Goal: Transaction & Acquisition: Purchase product/service

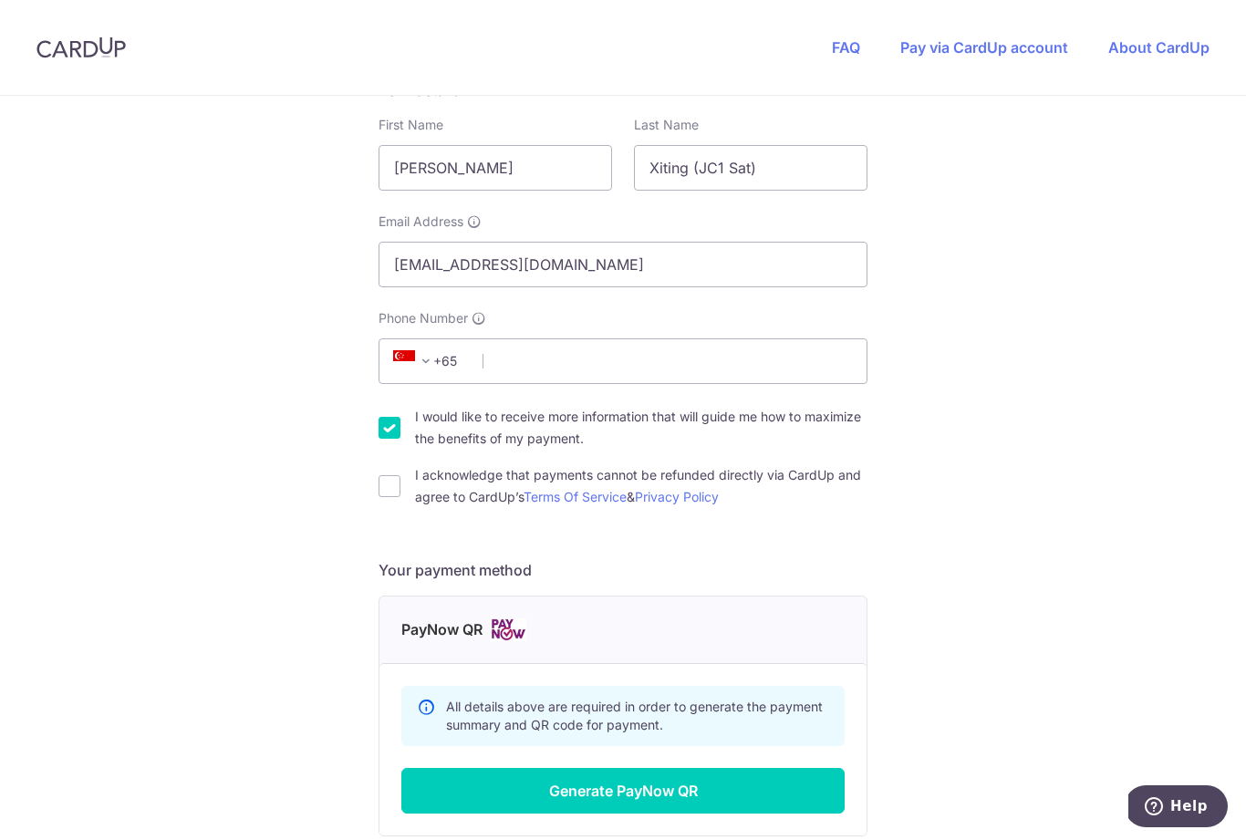
scroll to position [330, 0]
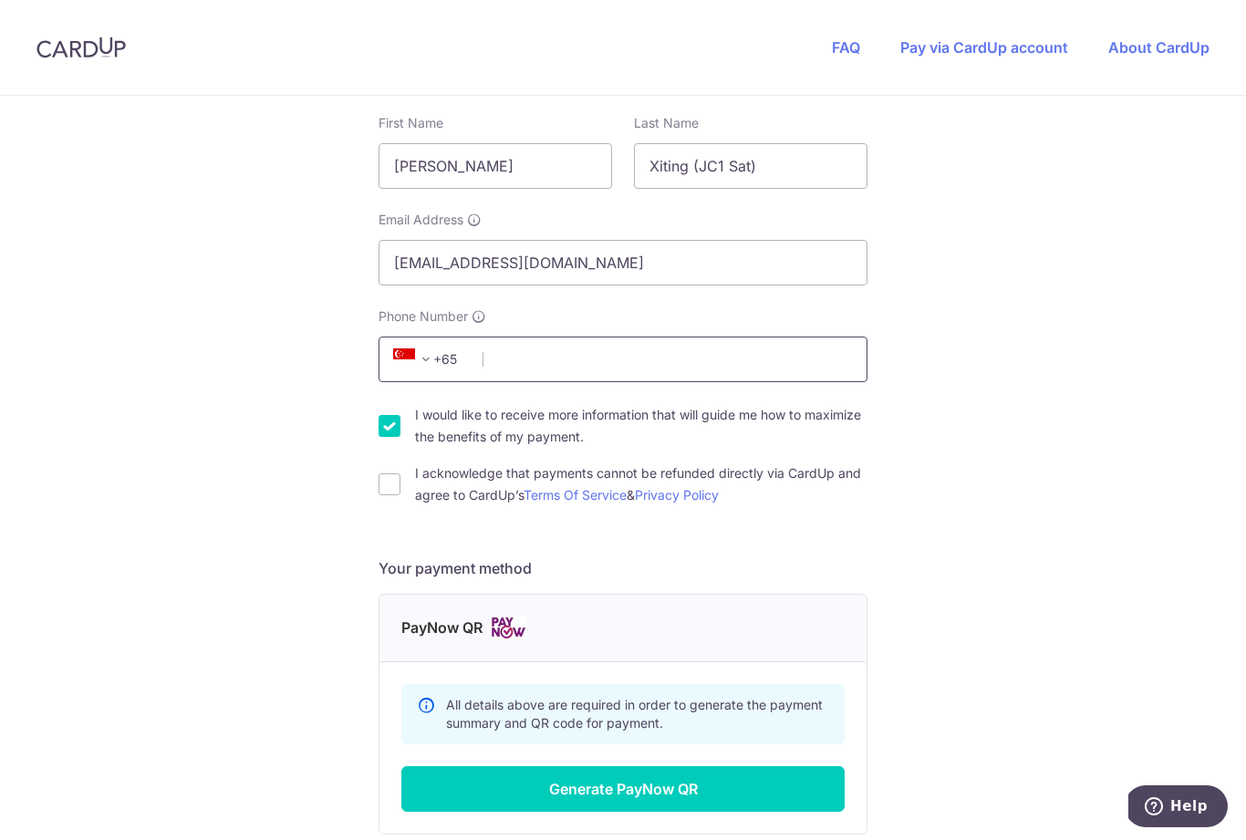
click at [670, 367] on input "Phone Number" at bounding box center [623, 360] width 489 height 46
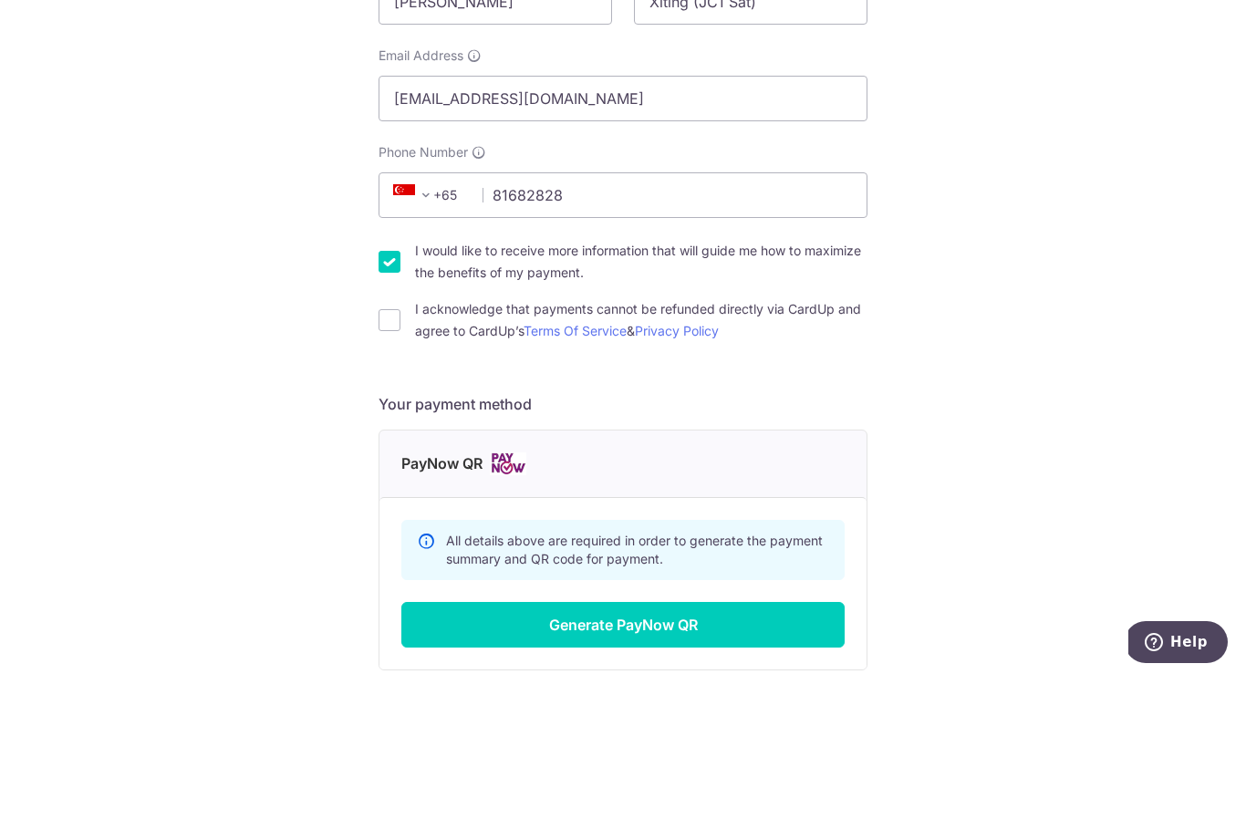
scroll to position [58, 0]
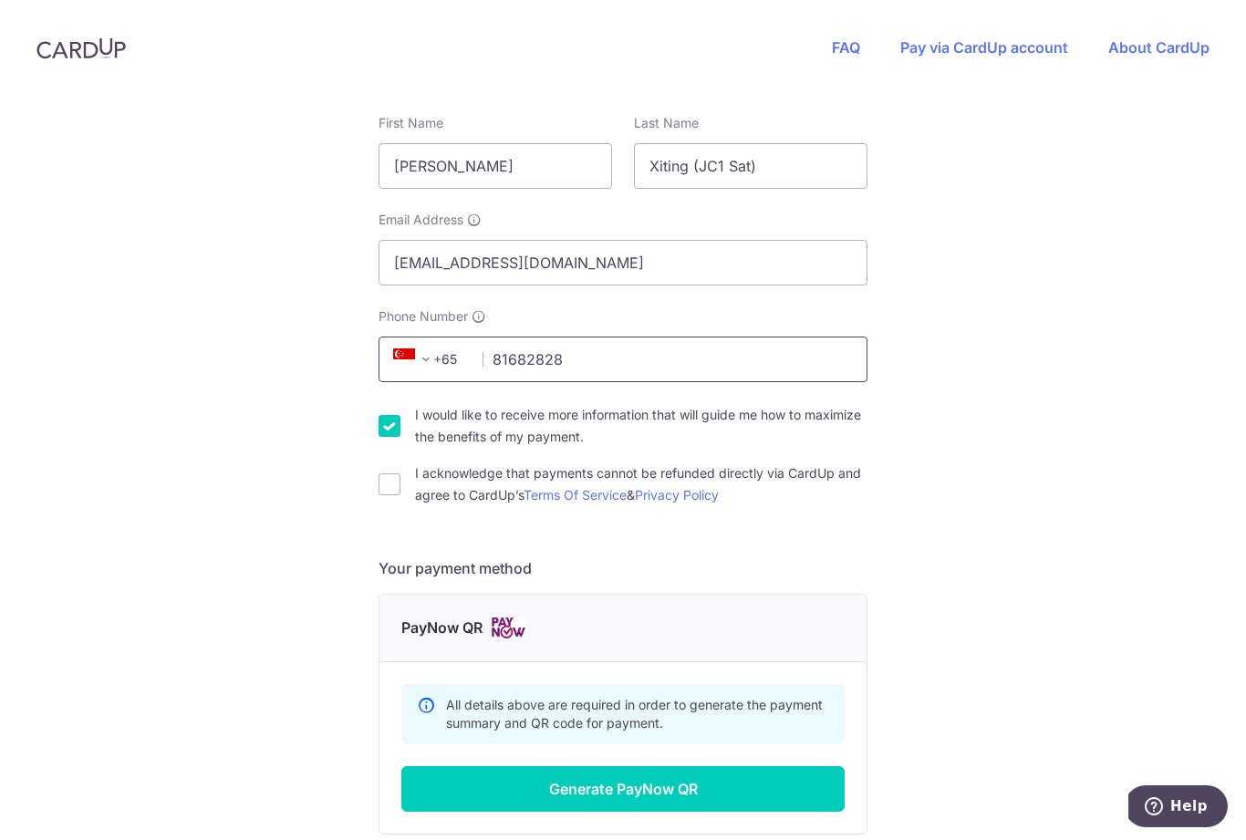
type input "81682828"
click at [387, 415] on input "I would like to receive more information that will guide me how to maximize the…" at bounding box center [390, 426] width 22 height 22
checkbox input "false"
click at [421, 468] on form "Payment details Invoice Amount SGD 805.00 Invoice No INV-1247 Your details Firs…" at bounding box center [623, 409] width 489 height 989
click at [398, 473] on input "I acknowledge that payments cannot be refunded directly via CardUp and agree to…" at bounding box center [390, 484] width 22 height 22
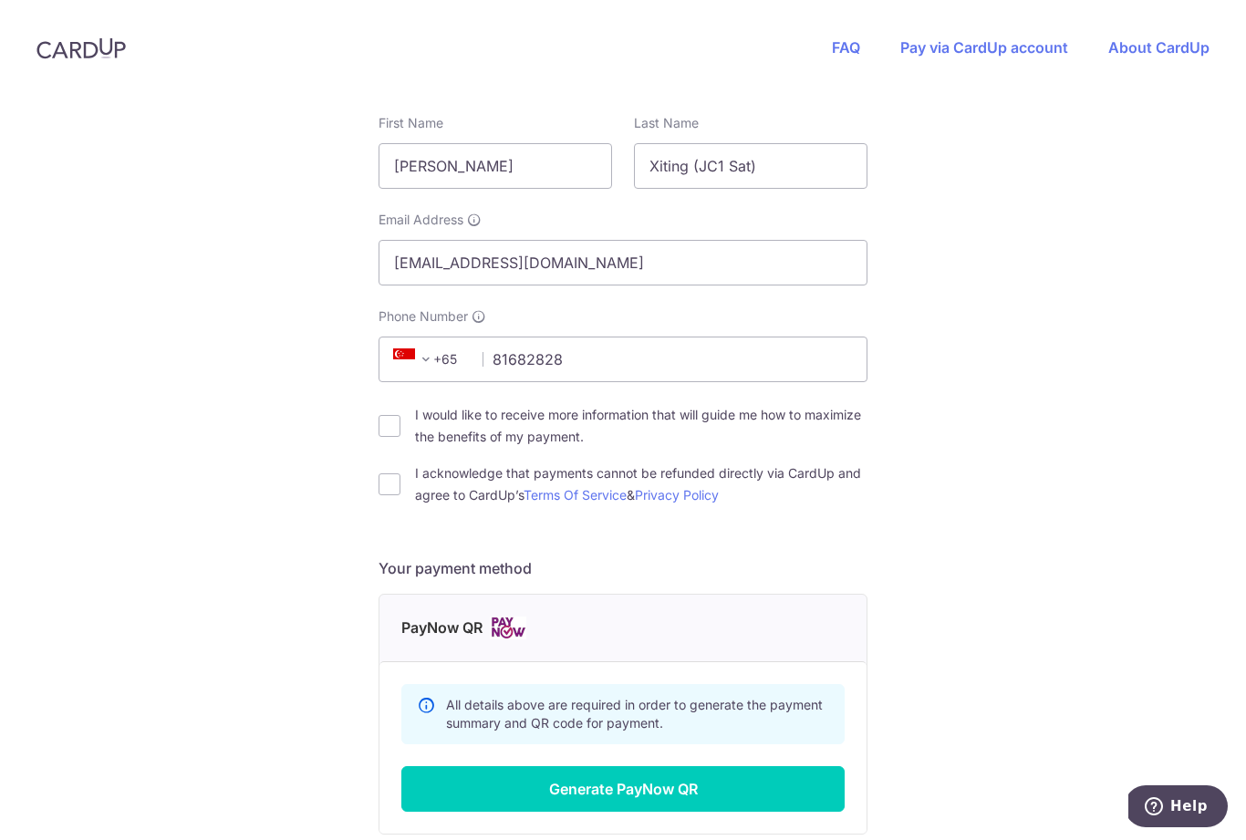
checkbox input "true"
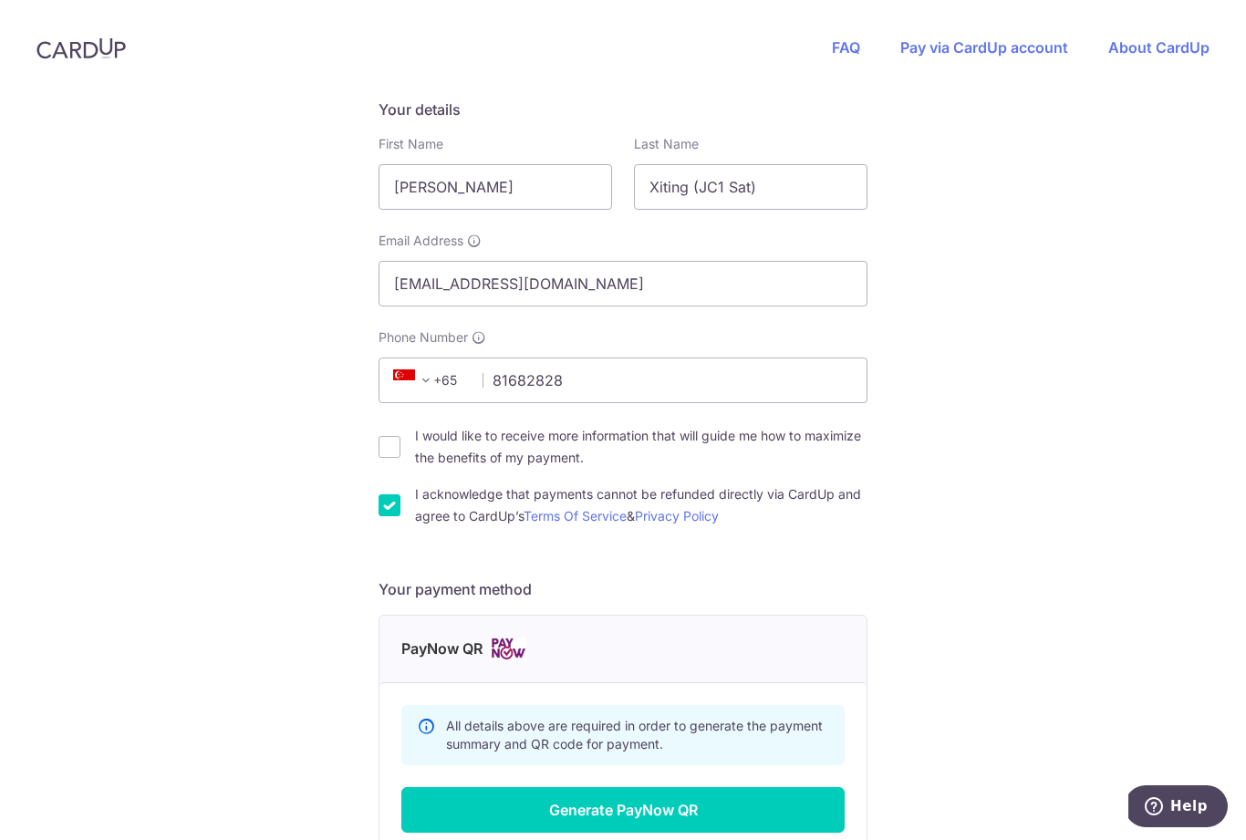
scroll to position [308, 0]
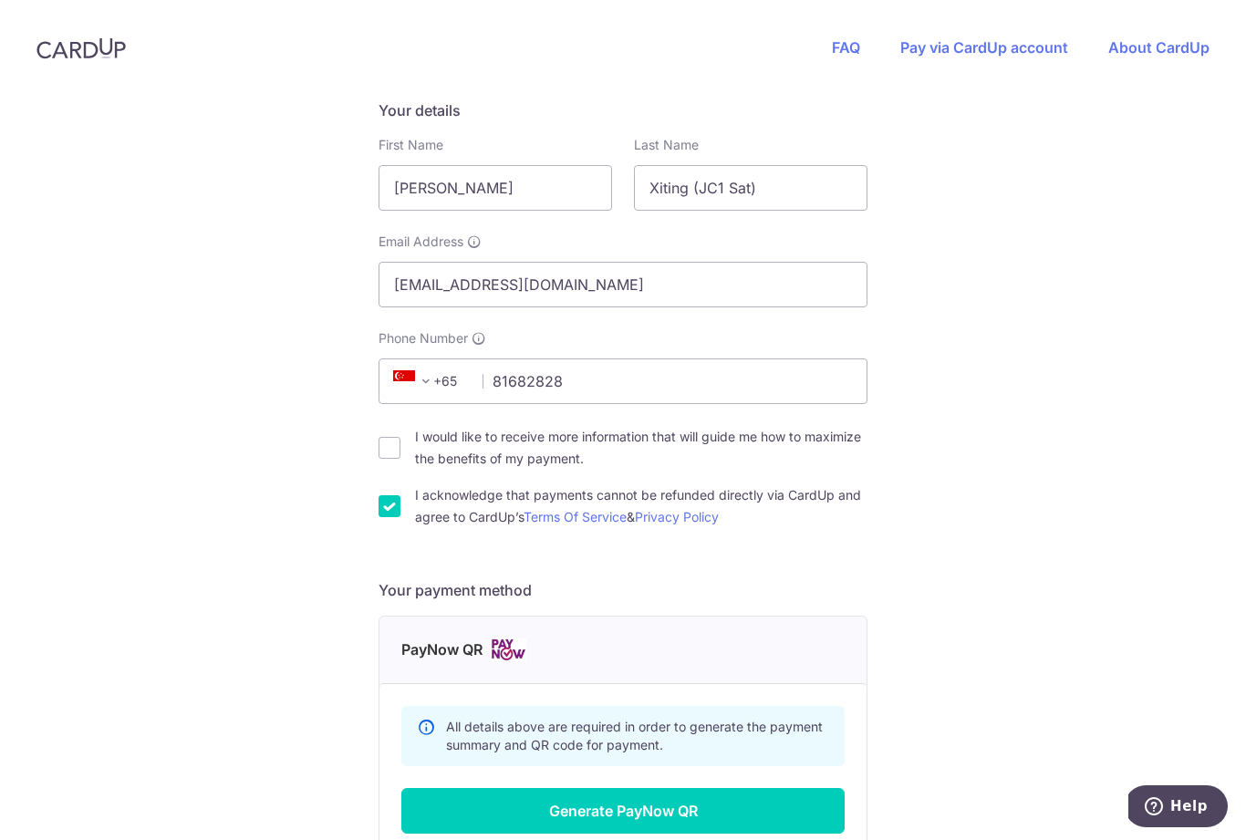
click at [649, 788] on button "Generate PayNow QR" at bounding box center [622, 811] width 443 height 46
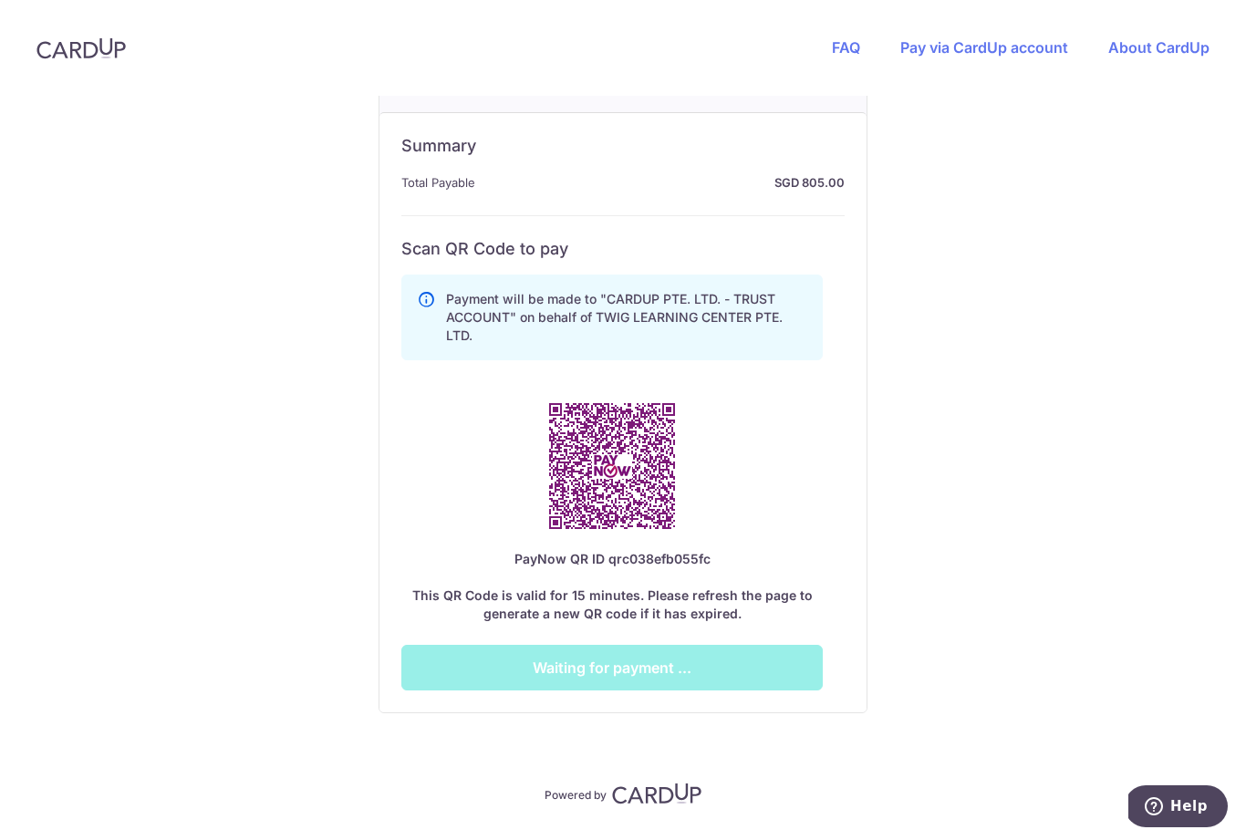
scroll to position [878, 0]
click at [799, 551] on div "PayNow QR ID qrc038efb055fc This QR Code is valid for 15 minutes. Please refres…" at bounding box center [611, 587] width 421 height 73
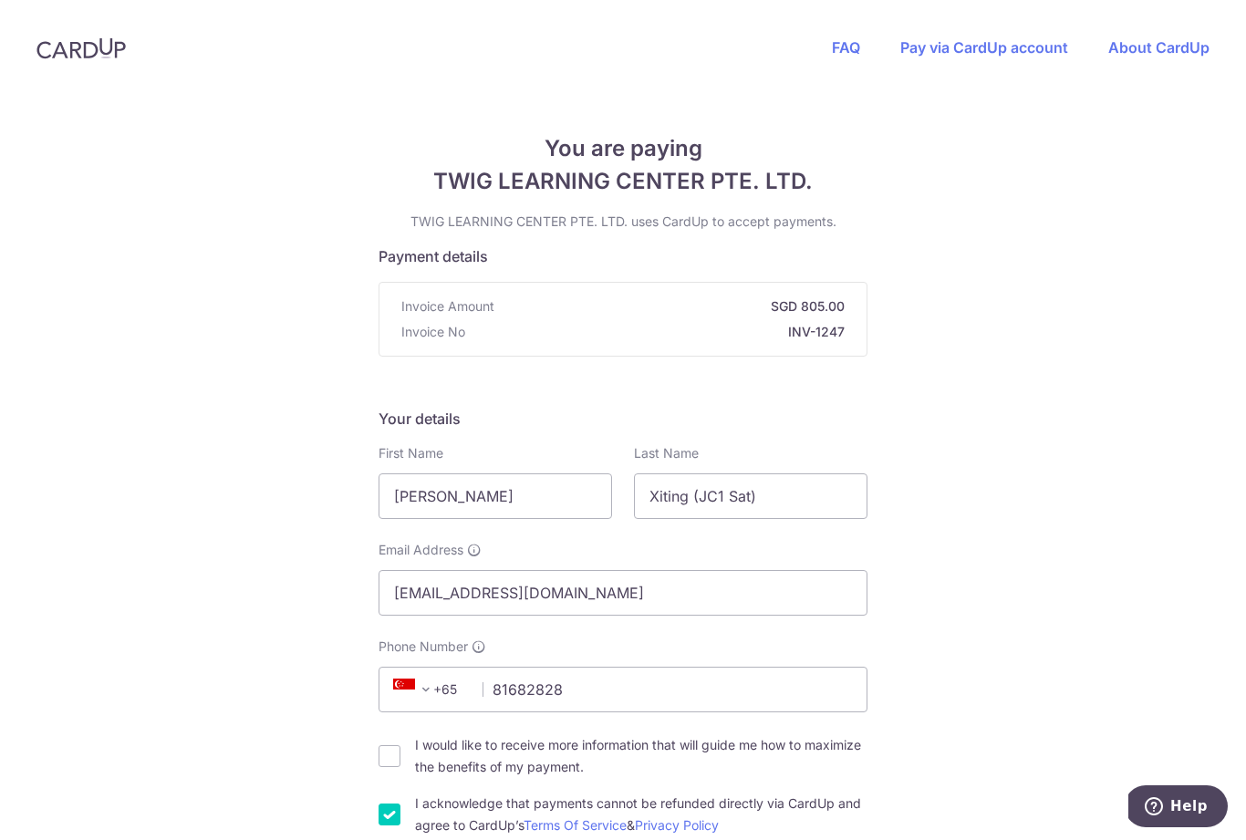
scroll to position [0, 0]
